Goal: Task Accomplishment & Management: Use online tool/utility

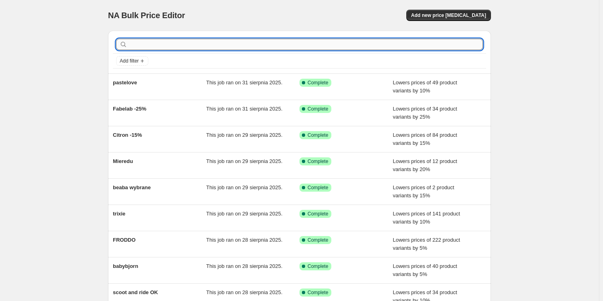
click at [204, 46] on input "text" at bounding box center [306, 44] width 354 height 11
type input "a"
type input "la mill"
